Goal: Find specific page/section: Find specific page/section

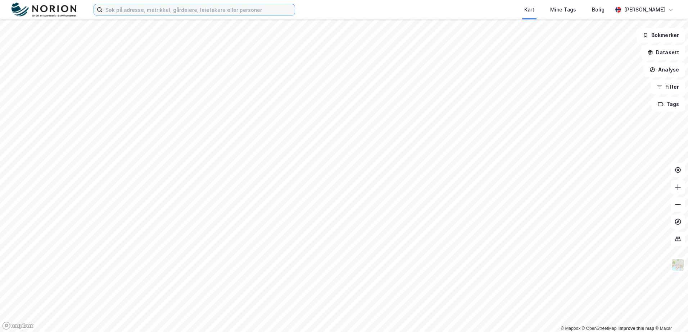
click at [160, 12] on input at bounding box center [199, 9] width 192 height 11
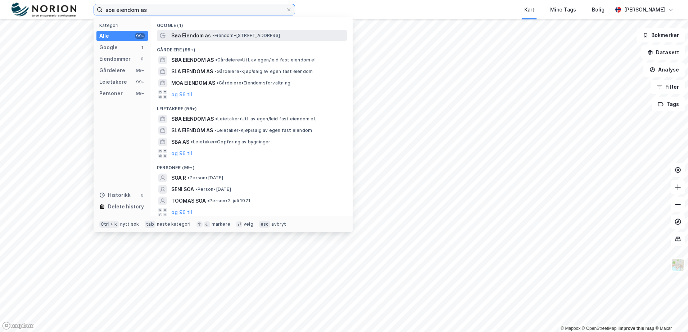
type input "søa eiendom as"
click at [195, 33] on span "Søa Eiendom as" at bounding box center [191, 35] width 40 height 9
